Goal: Use online tool/utility: Utilize a website feature to perform a specific function

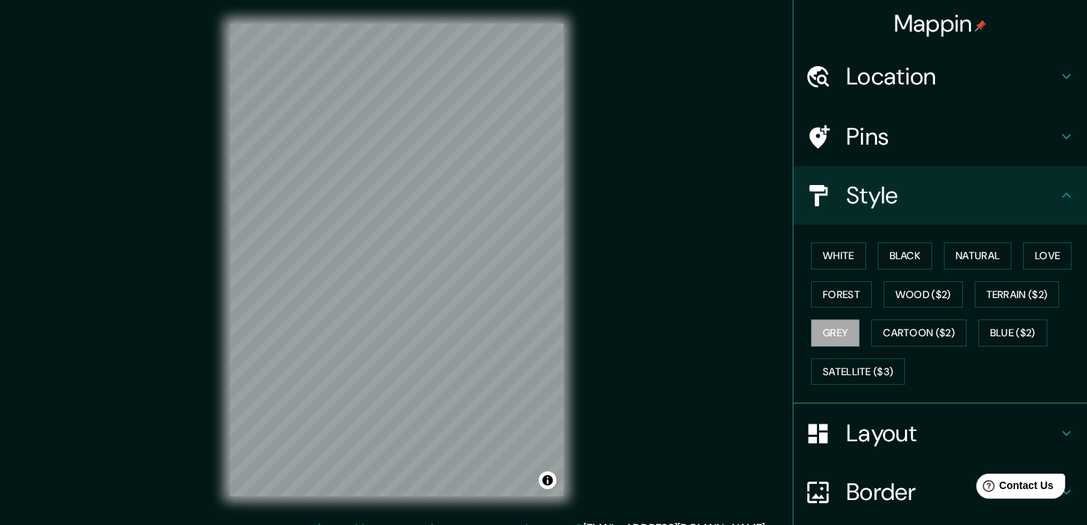
click at [707, 275] on div "Mappin Location [GEOGRAPHIC_DATA], [GEOGRAPHIC_DATA], [GEOGRAPHIC_DATA] Pins St…" at bounding box center [543, 271] width 1087 height 543
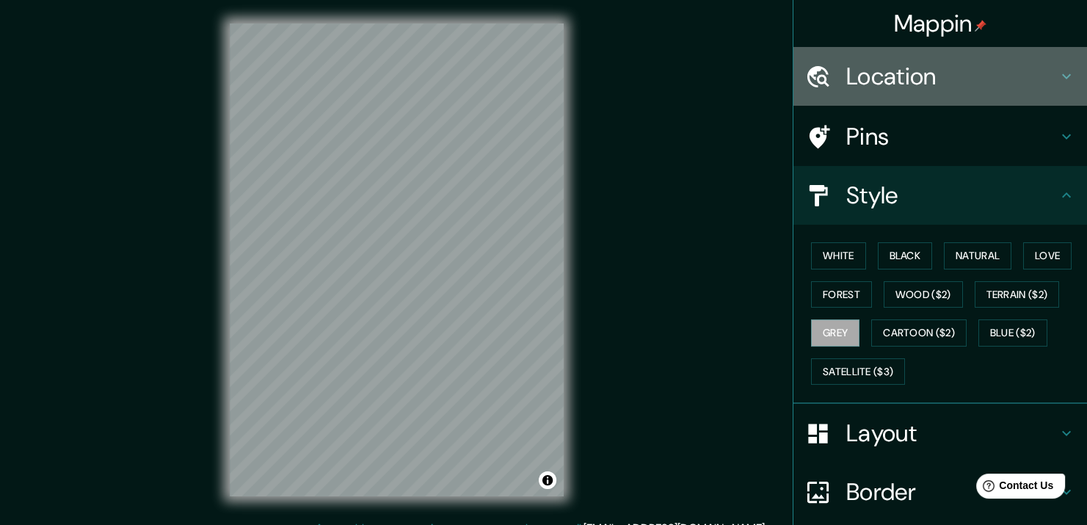
click at [981, 62] on h4 "Location" at bounding box center [951, 76] width 211 height 29
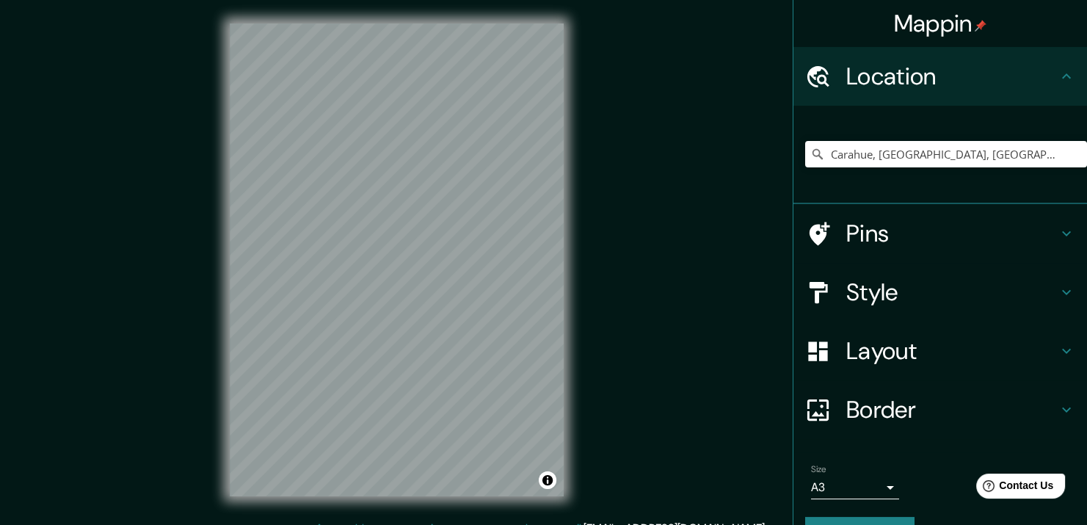
click at [908, 223] on h4 "Pins" at bounding box center [951, 233] width 211 height 29
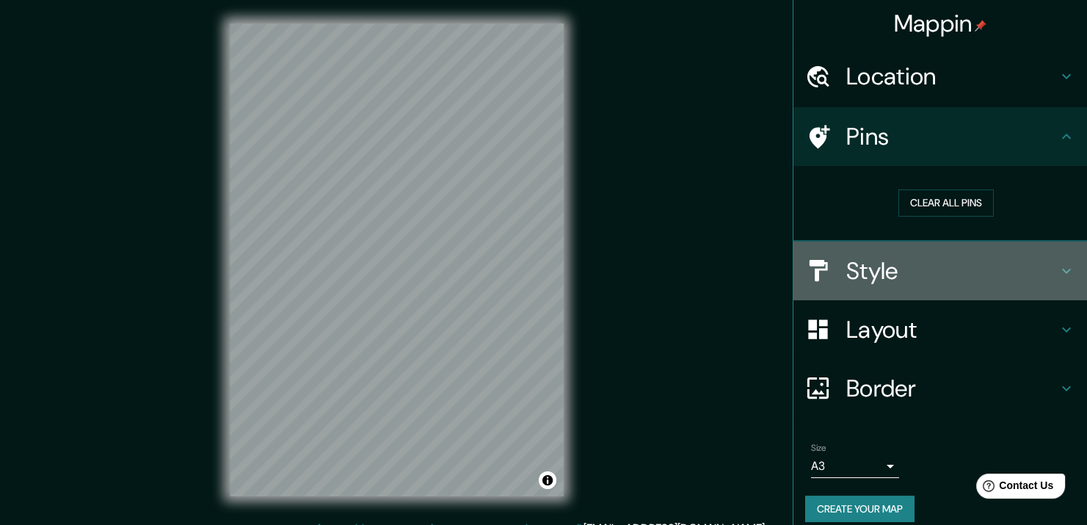
click at [908, 261] on h4 "Style" at bounding box center [951, 270] width 211 height 29
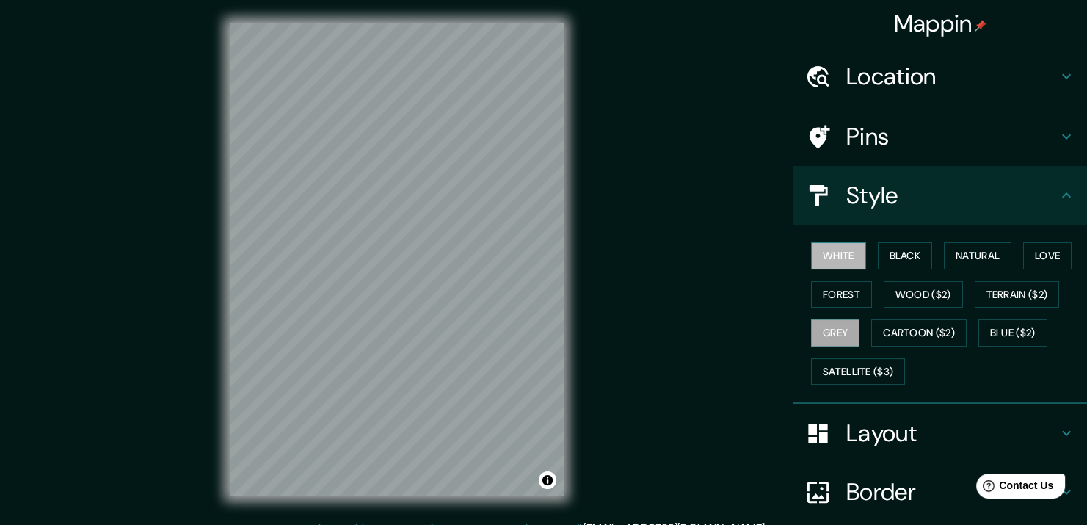
click at [840, 255] on button "White" at bounding box center [838, 255] width 55 height 27
click at [841, 295] on button "Forest" at bounding box center [841, 294] width 61 height 27
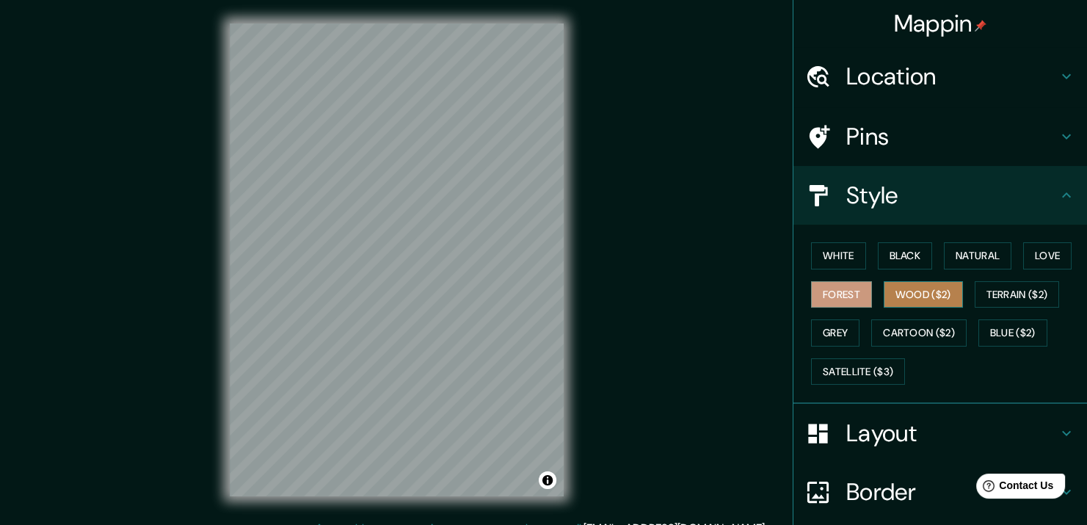
click at [900, 296] on button "Wood ($2)" at bounding box center [923, 294] width 79 height 27
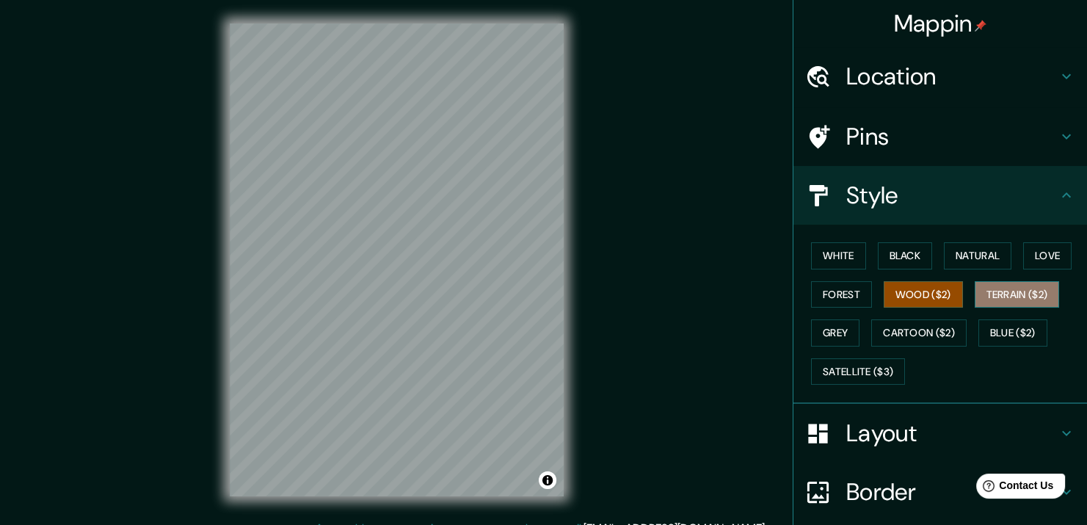
click at [988, 299] on button "Terrain ($2)" at bounding box center [1017, 294] width 85 height 27
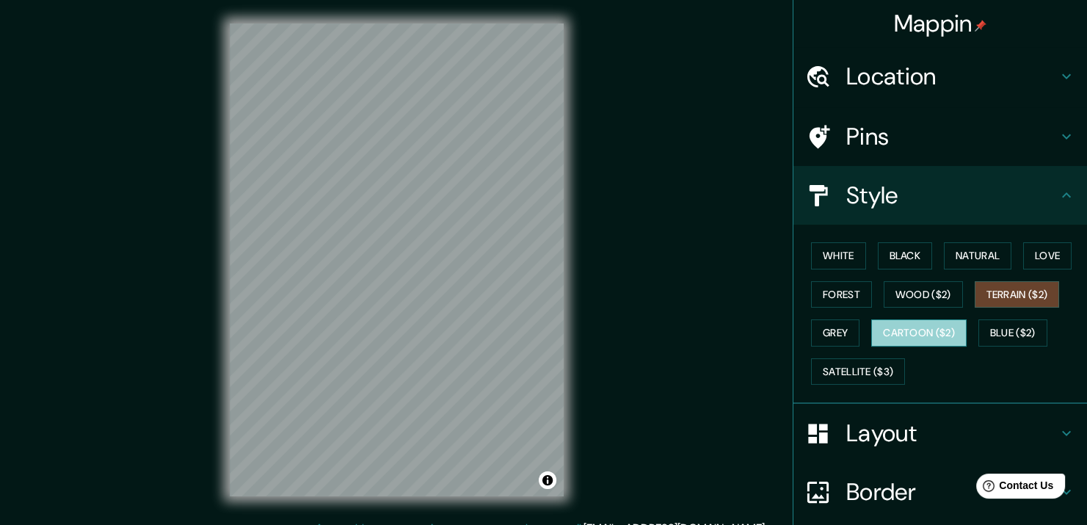
click at [920, 322] on button "Cartoon ($2)" at bounding box center [918, 332] width 95 height 27
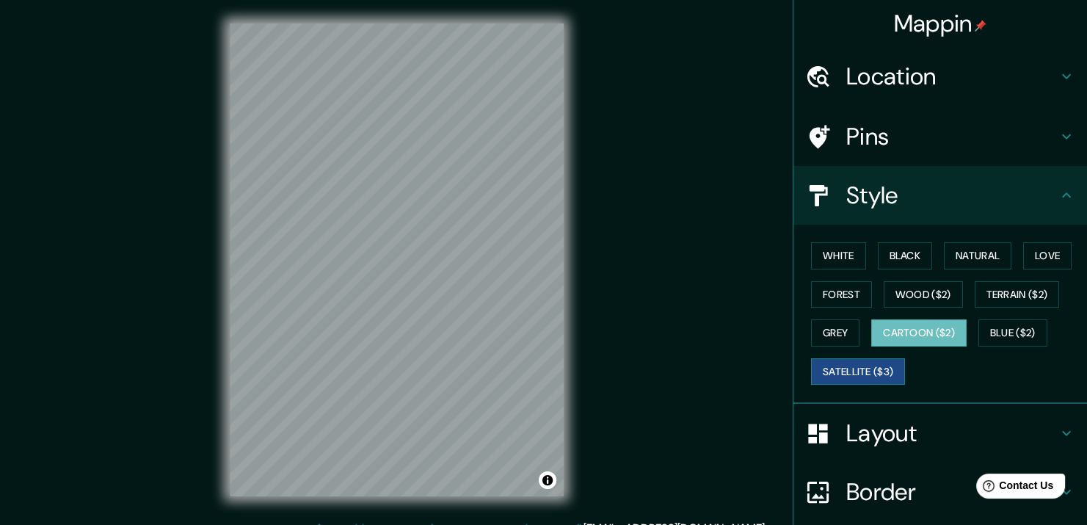
click at [842, 378] on button "Satellite ($3)" at bounding box center [858, 371] width 94 height 27
click at [867, 152] on div "Pins" at bounding box center [940, 136] width 294 height 59
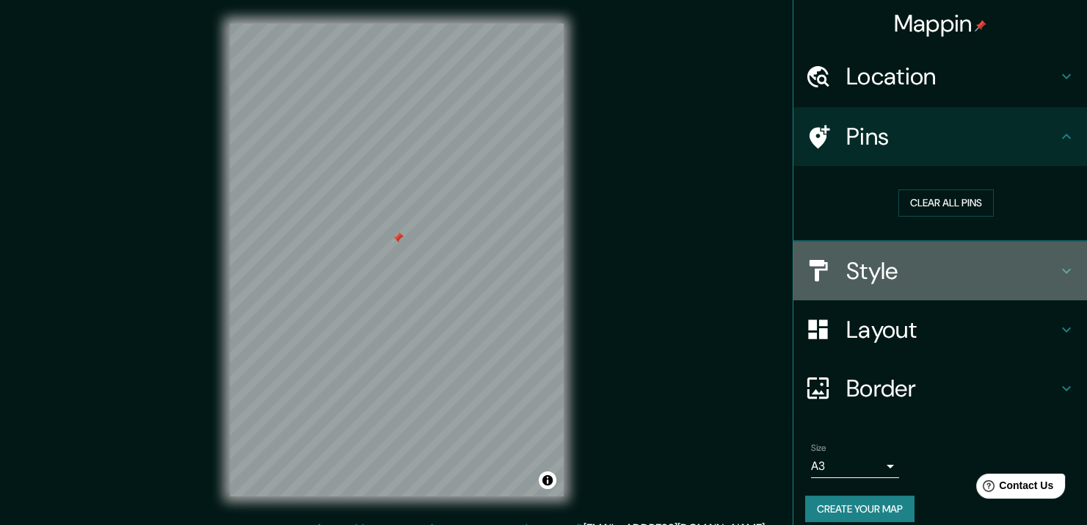
click at [957, 278] on h4 "Style" at bounding box center [951, 270] width 211 height 29
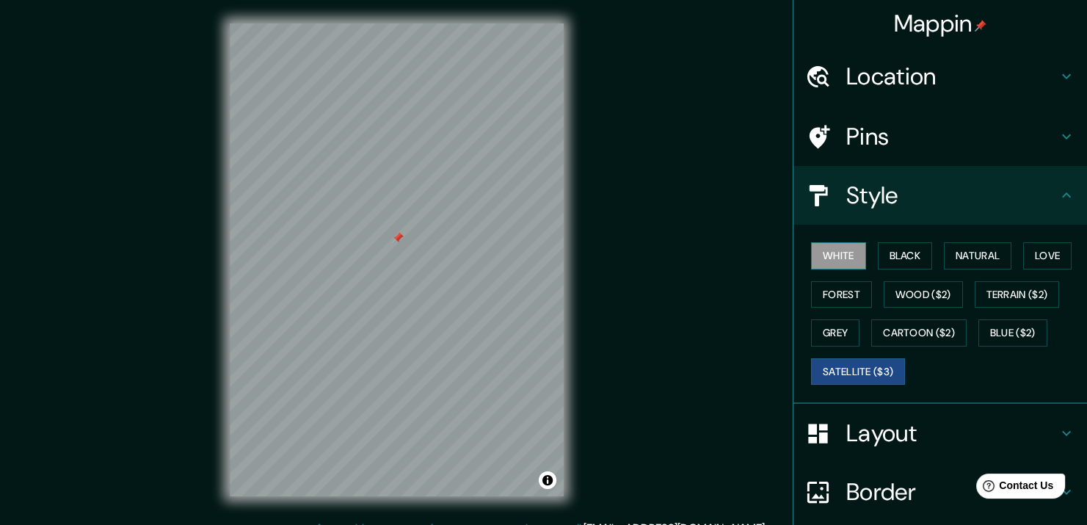
click at [827, 264] on button "White" at bounding box center [838, 255] width 55 height 27
click at [826, 287] on button "Forest" at bounding box center [841, 294] width 61 height 27
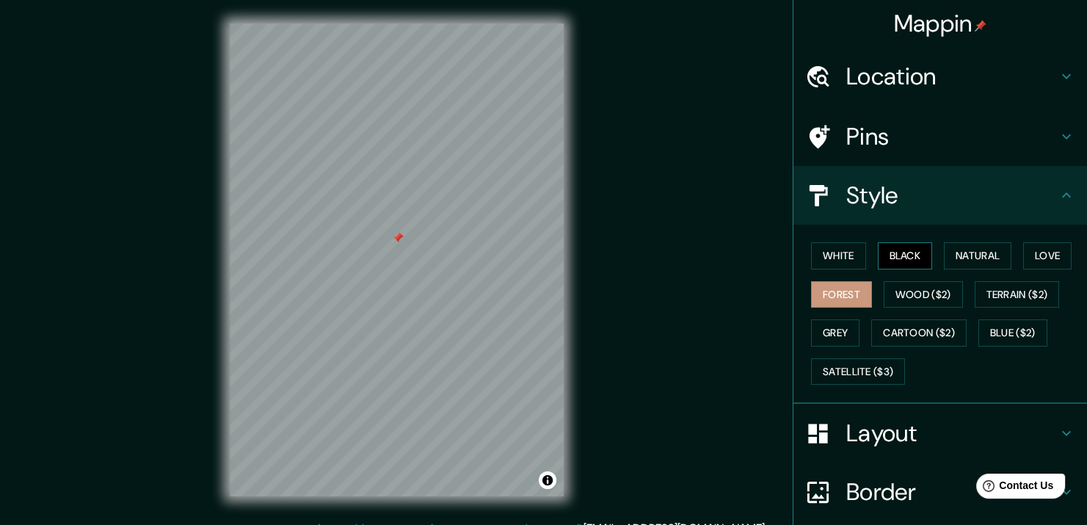
click at [884, 253] on button "Black" at bounding box center [905, 255] width 55 height 27
